Goal: Check status: Check status

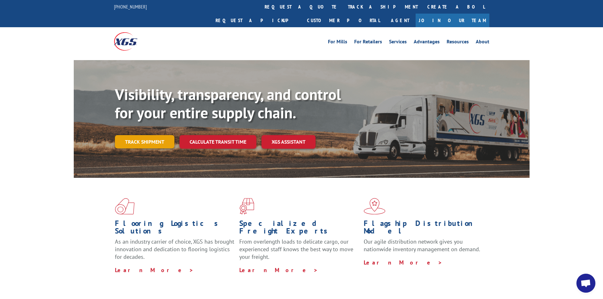
click at [144, 135] on link "Track shipment" at bounding box center [144, 141] width 59 height 13
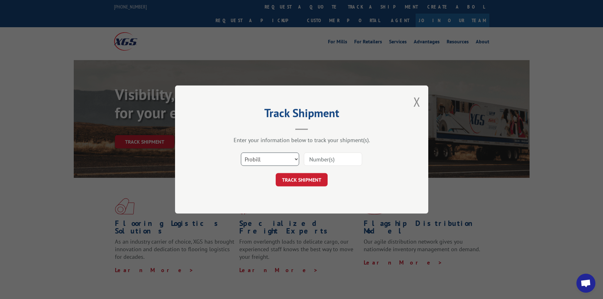
click at [295, 158] on select "Select category... Probill BOL PO" at bounding box center [270, 159] width 58 height 13
select select "bol"
click at [241, 153] on select "Select category... Probill BOL PO" at bounding box center [270, 159] width 58 height 13
click at [345, 159] on input at bounding box center [333, 159] width 58 height 13
type input "54401140"
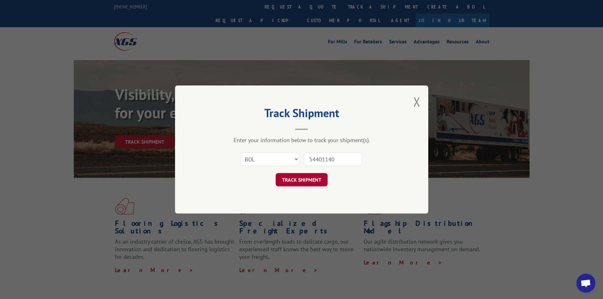
click at [296, 179] on button "TRACK SHIPMENT" at bounding box center [302, 179] width 52 height 13
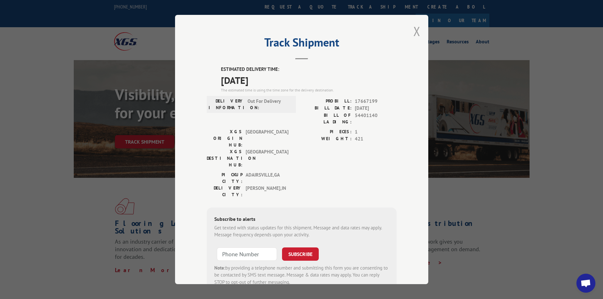
click at [415, 30] on button "Close modal" at bounding box center [416, 31] width 7 height 17
